Goal: Information Seeking & Learning: Learn about a topic

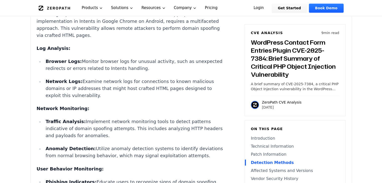
scroll to position [779, 0]
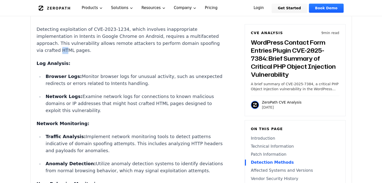
drag, startPoint x: 115, startPoint y: 76, endPoint x: 135, endPoint y: 80, distance: 21.2
click at [132, 79] on div "Introduction Attackers can remotely delete critical files like wp-config.php on…" at bounding box center [130, 134] width 187 height 1085
click at [141, 81] on div "Introduction Attackers can remotely delete critical files like wp-config.php on…" at bounding box center [130, 134] width 187 height 1085
drag, startPoint x: 104, startPoint y: 70, endPoint x: 151, endPoint y: 78, distance: 48.4
click at [127, 54] on p "Detecting exploitation of CVE-2023-1234, which involves inappropriate implement…" at bounding box center [130, 40] width 187 height 28
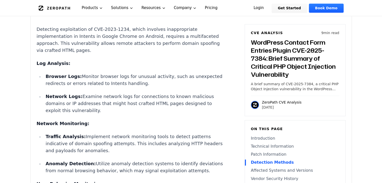
click at [152, 78] on div "Introduction Attackers can remotely delete critical files like wp-config.php on…" at bounding box center [130, 134] width 187 height 1085
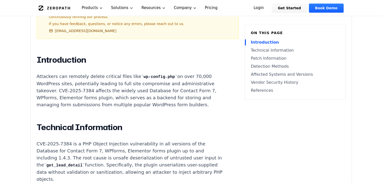
scroll to position [327, 0]
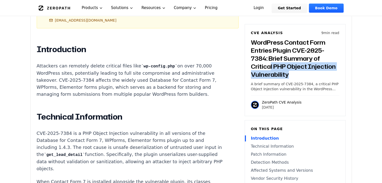
drag, startPoint x: 316, startPoint y: 71, endPoint x: 324, endPoint y: 73, distance: 8.6
click at [324, 73] on h3 "WordPress Contact Form Entries Plugin CVE-2025-7384: Brief Summary of Critical …" at bounding box center [295, 58] width 88 height 40
